Goal: Find specific page/section: Find specific page/section

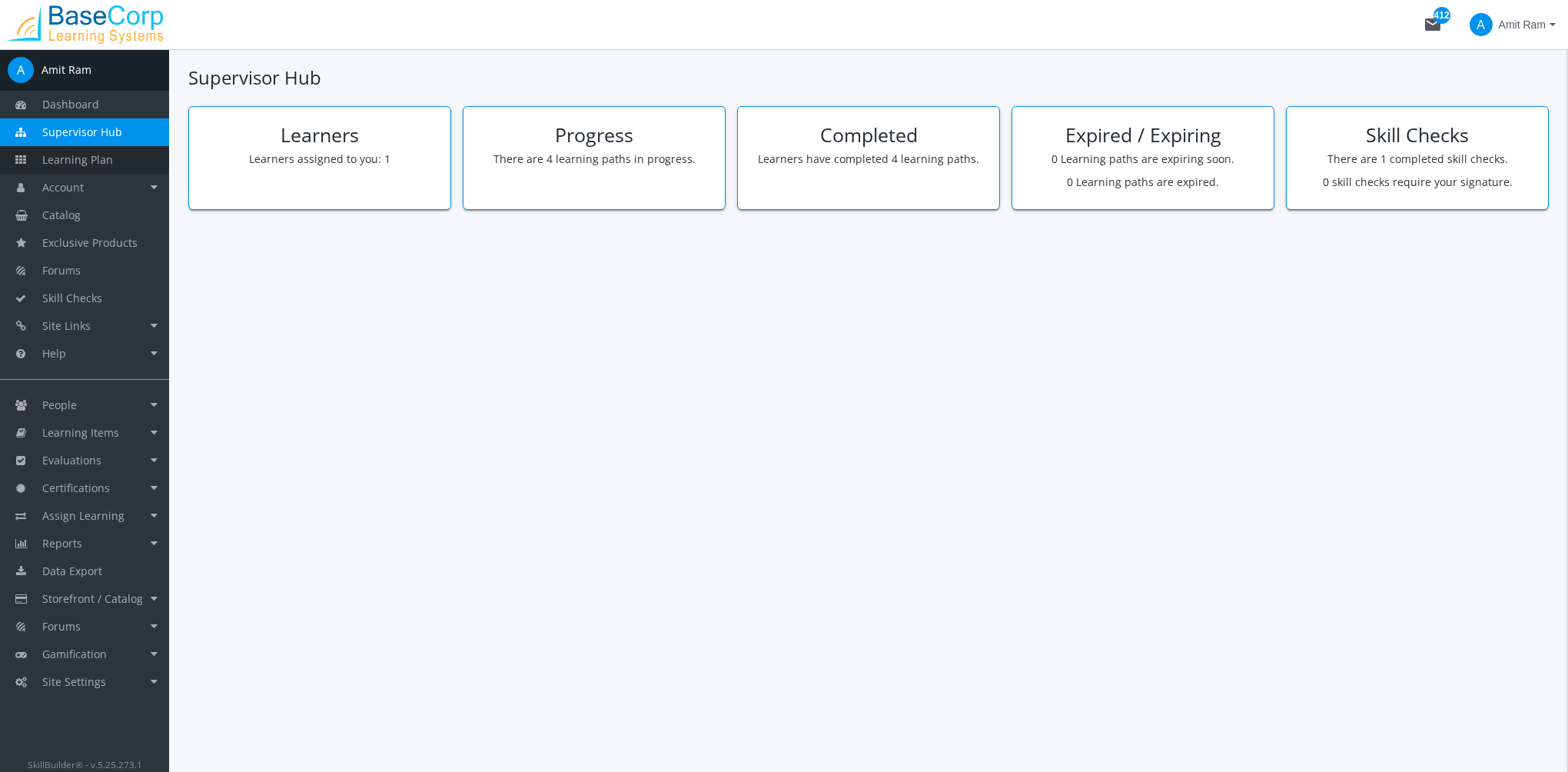
click at [102, 160] on span "Learning Plan" at bounding box center [77, 160] width 70 height 15
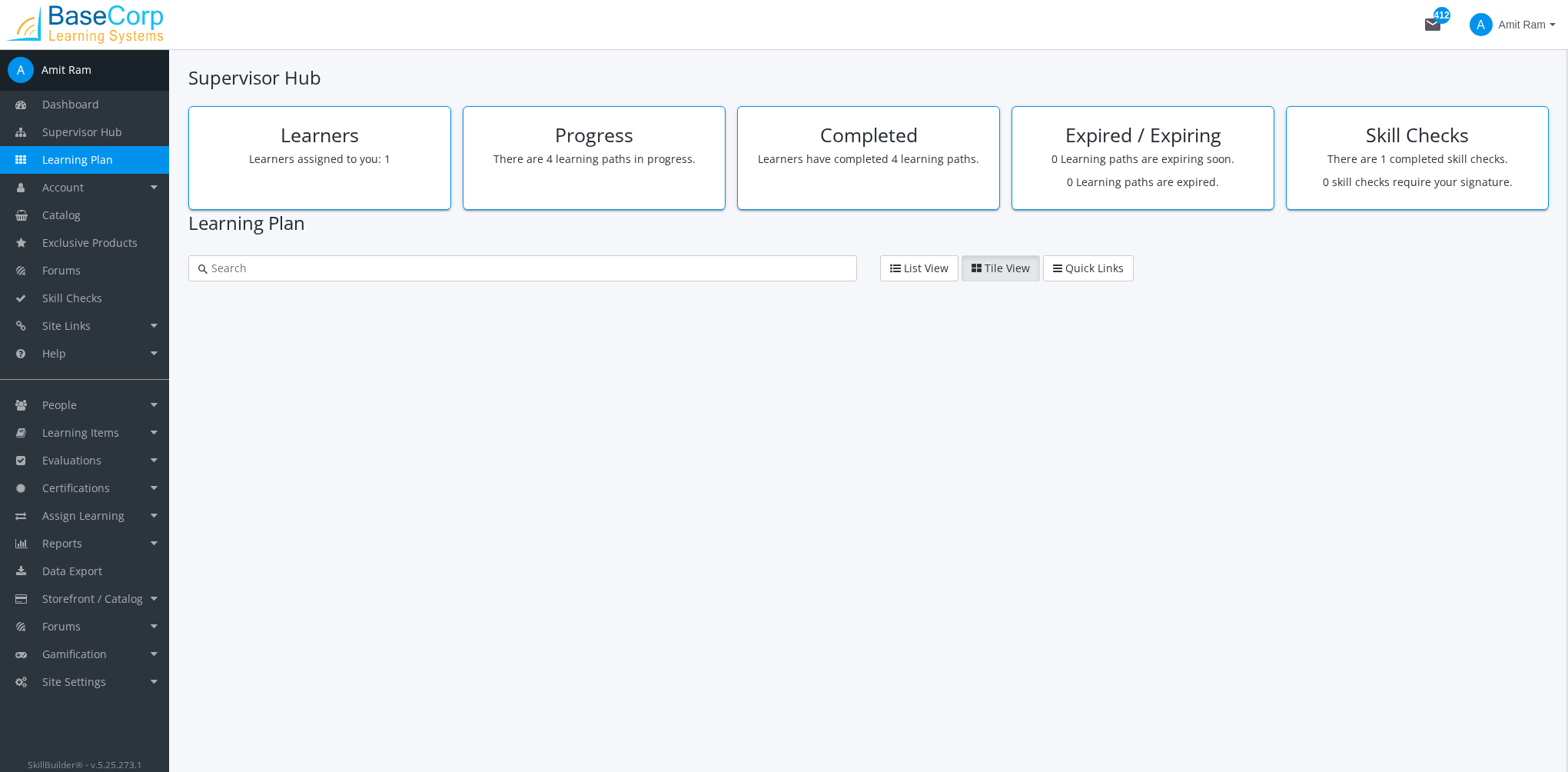
click at [102, 160] on span "Learning Plan" at bounding box center [77, 160] width 70 height 15
